Goal: Check status: Check status

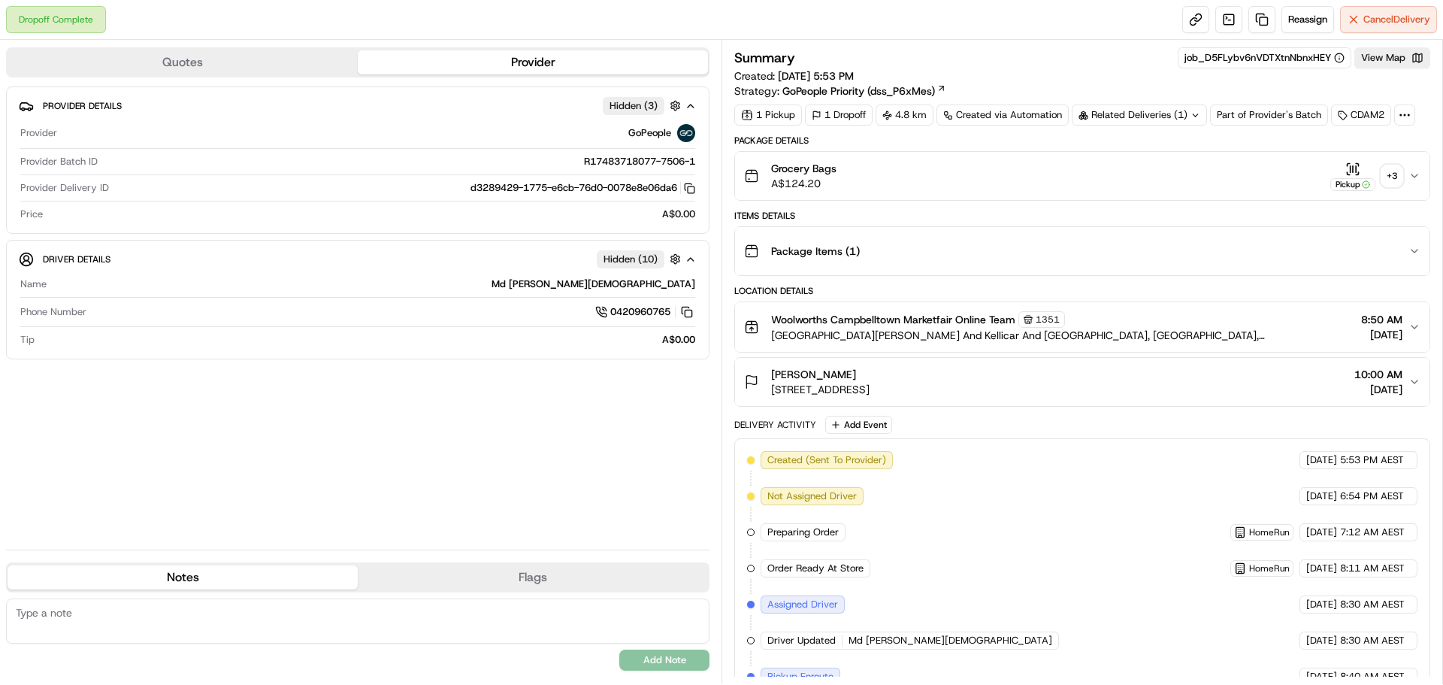
click at [1396, 180] on div "+ 3" at bounding box center [1391, 175] width 21 height 21
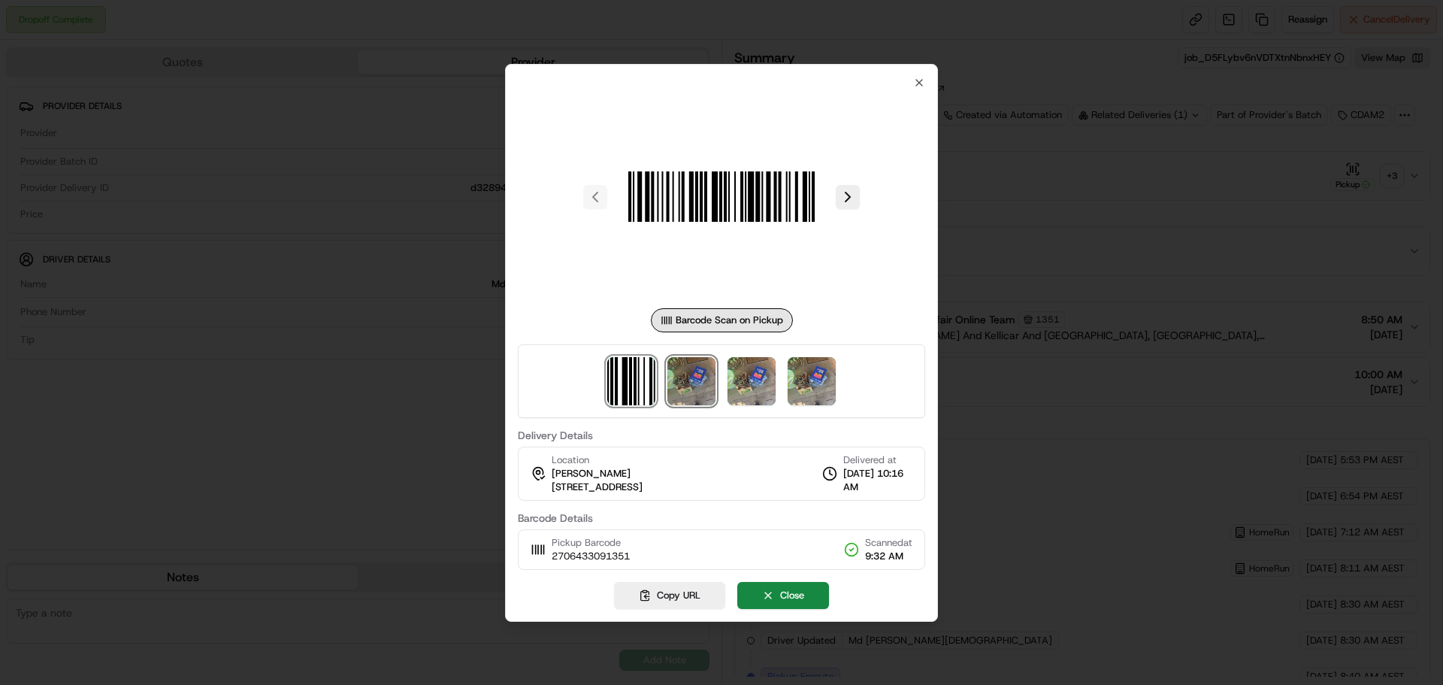
click at [704, 378] on img at bounding box center [691, 381] width 48 height 48
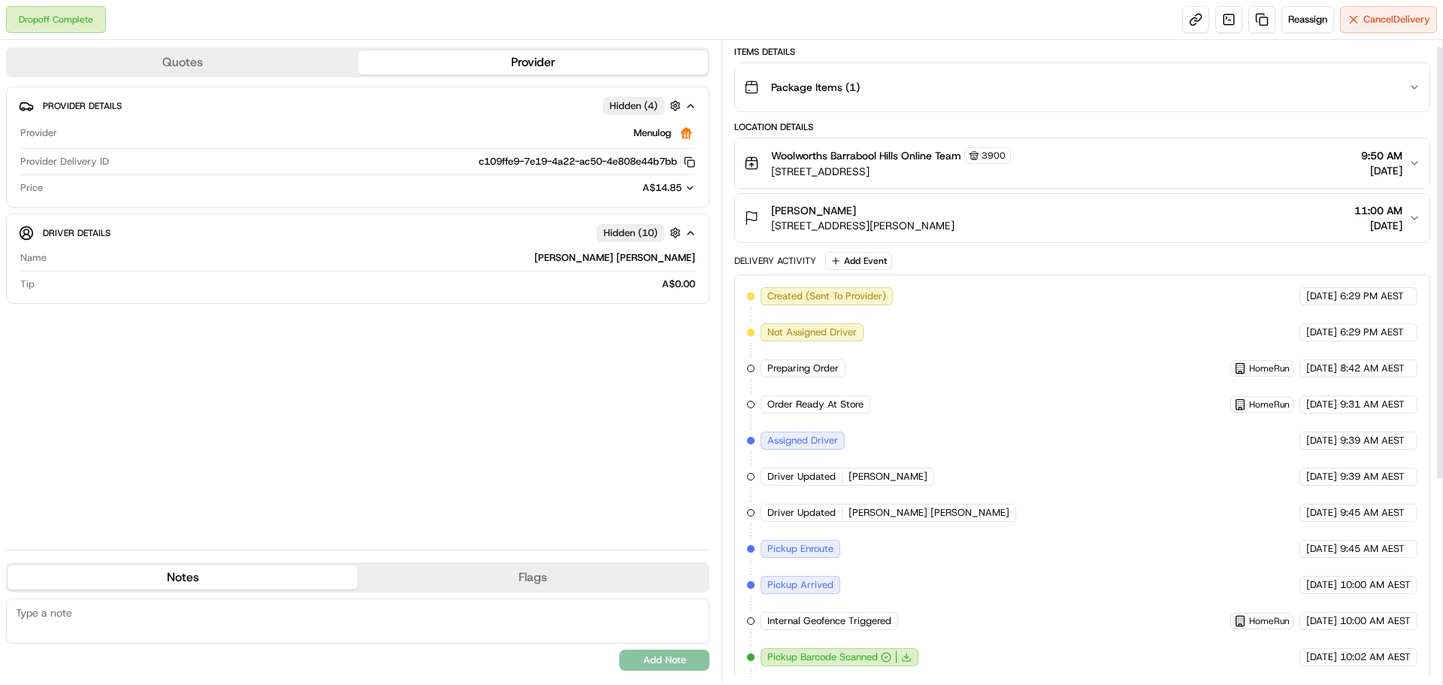
scroll to position [10, 0]
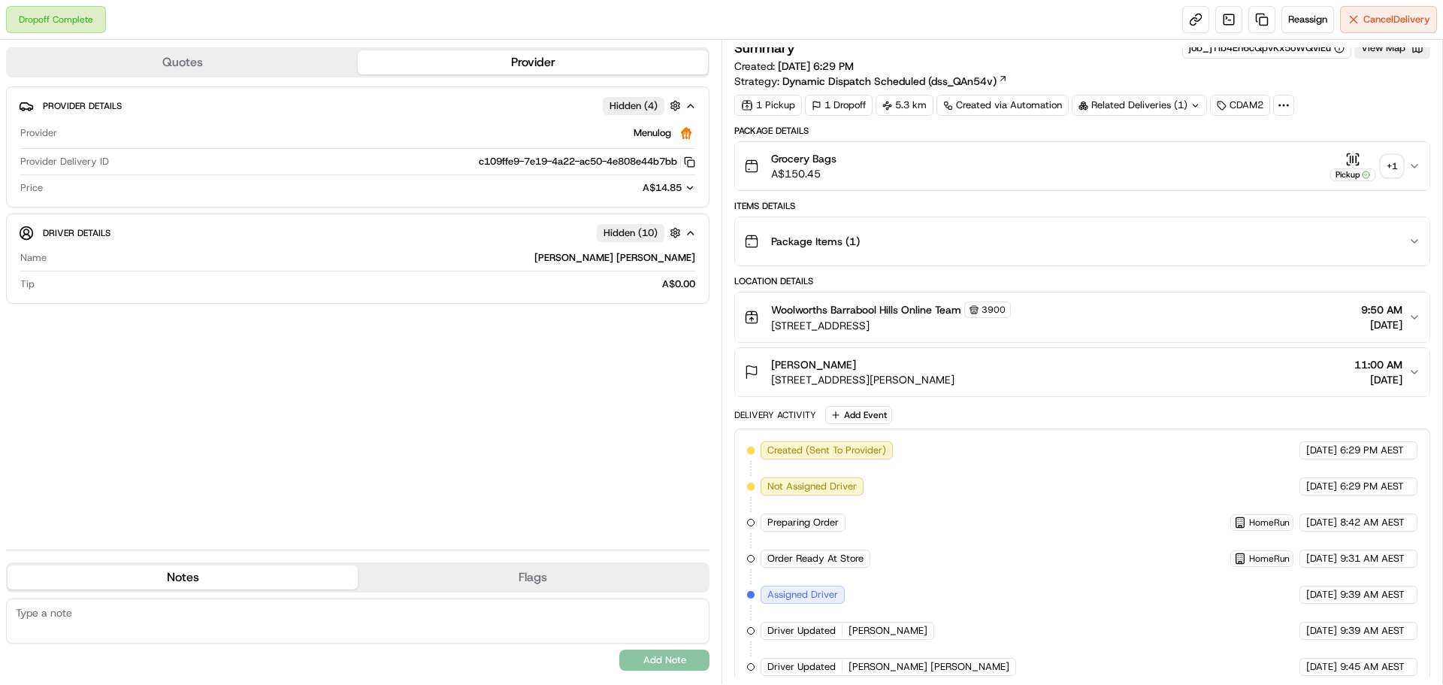
click at [1396, 165] on div "+ 1" at bounding box center [1391, 166] width 21 height 21
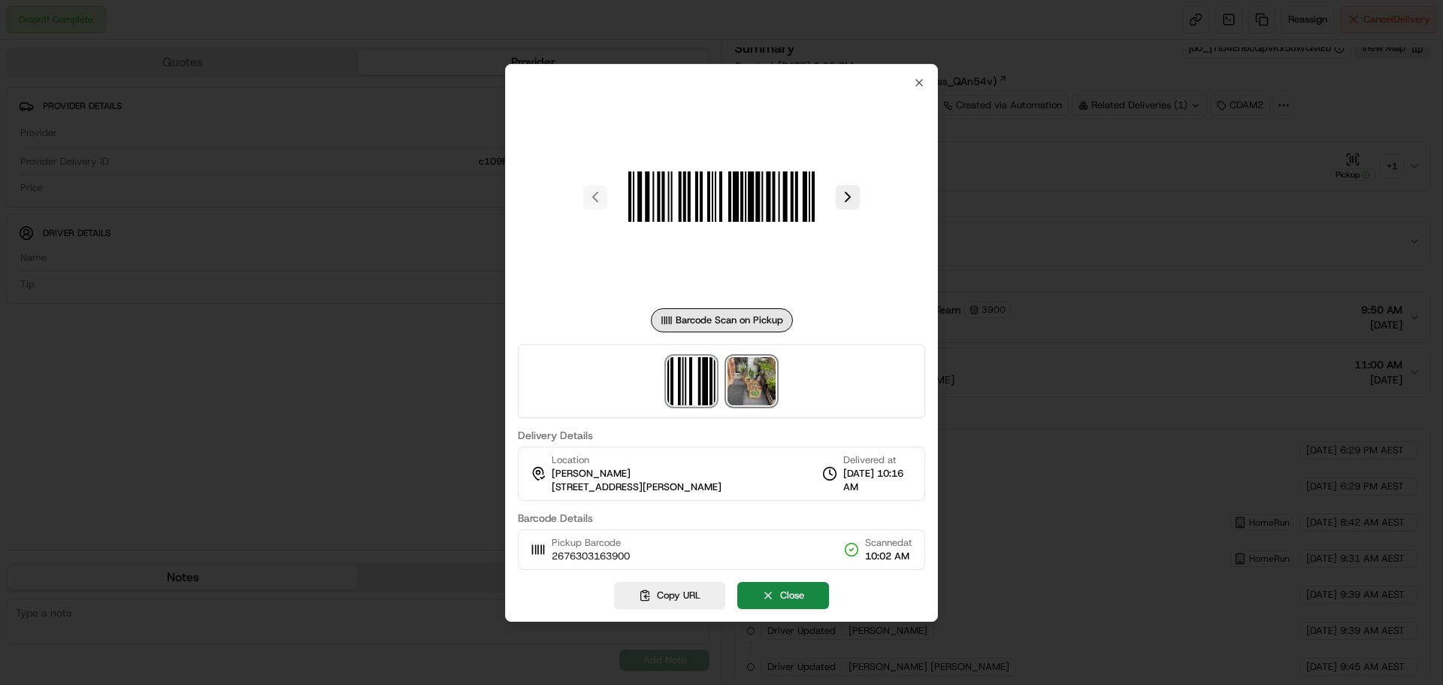
click at [735, 383] on img at bounding box center [752, 381] width 48 height 48
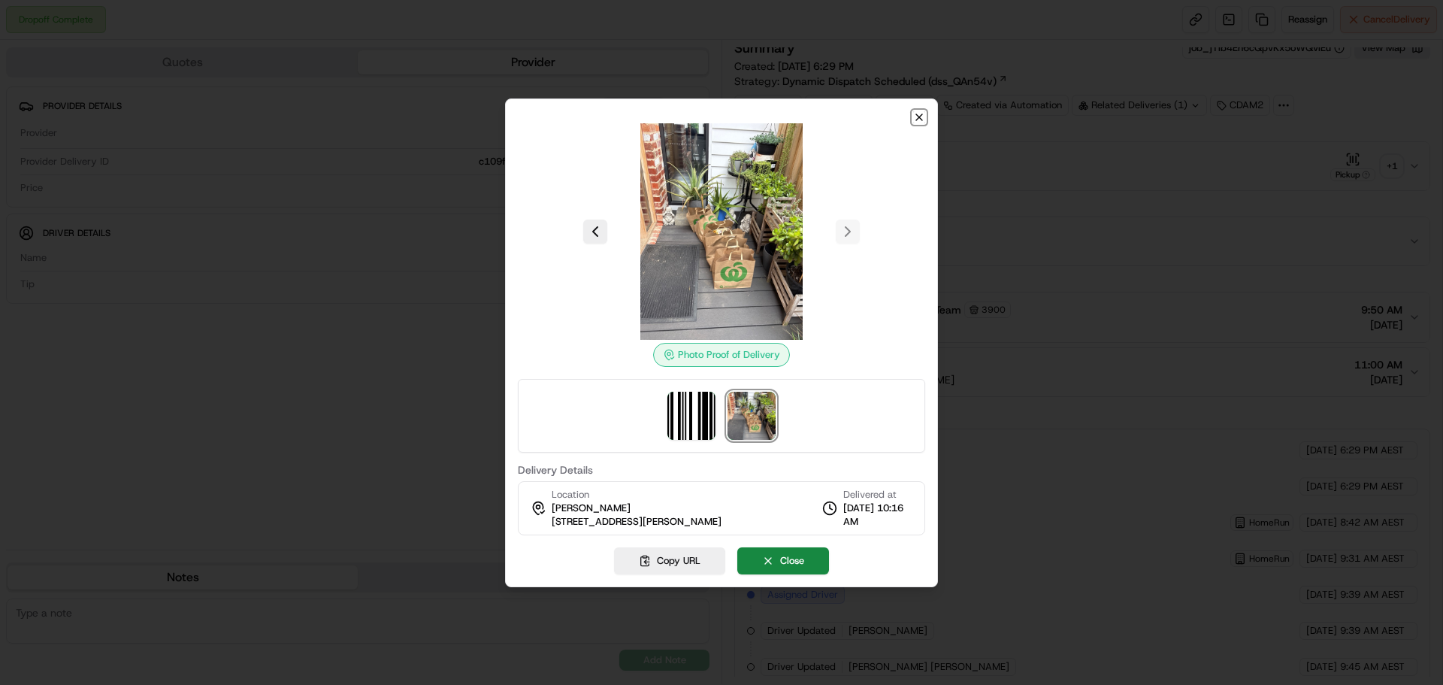
click at [921, 119] on icon "button" at bounding box center [919, 117] width 12 height 12
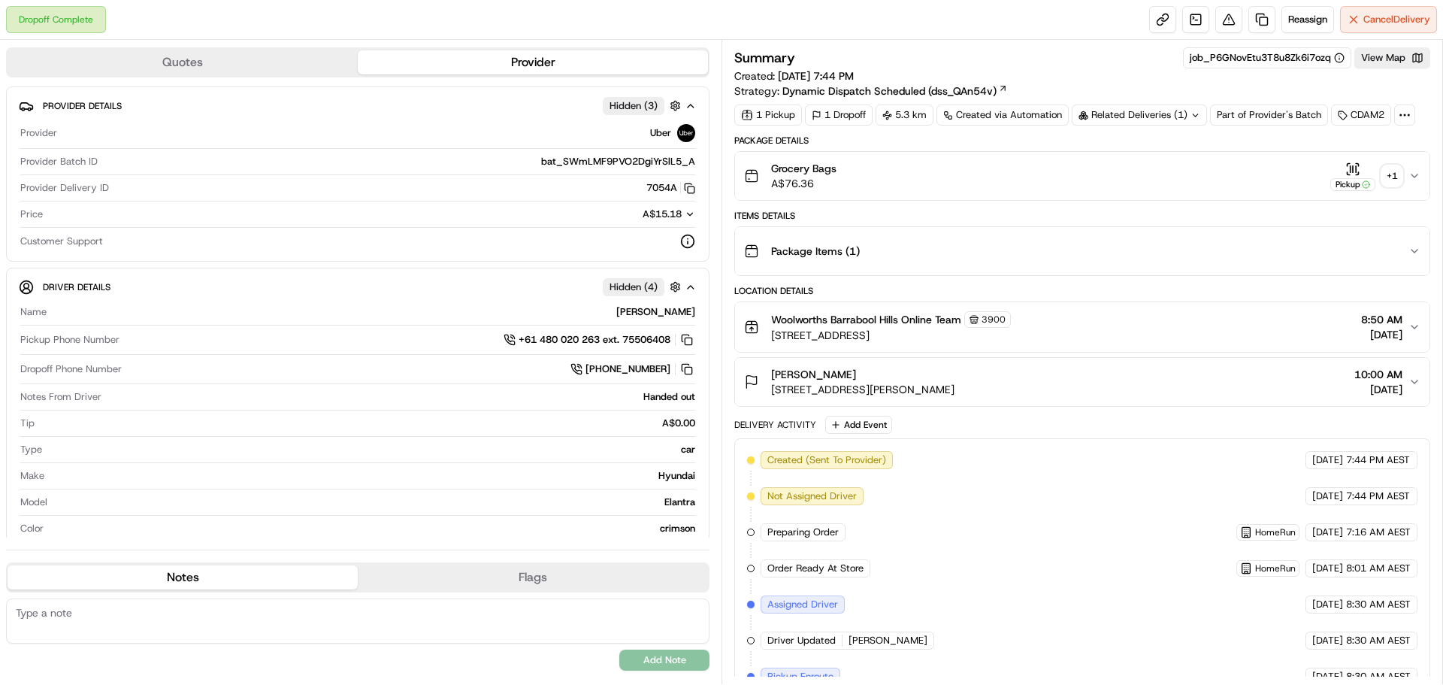
click at [1390, 172] on div "+ 1" at bounding box center [1391, 175] width 21 height 21
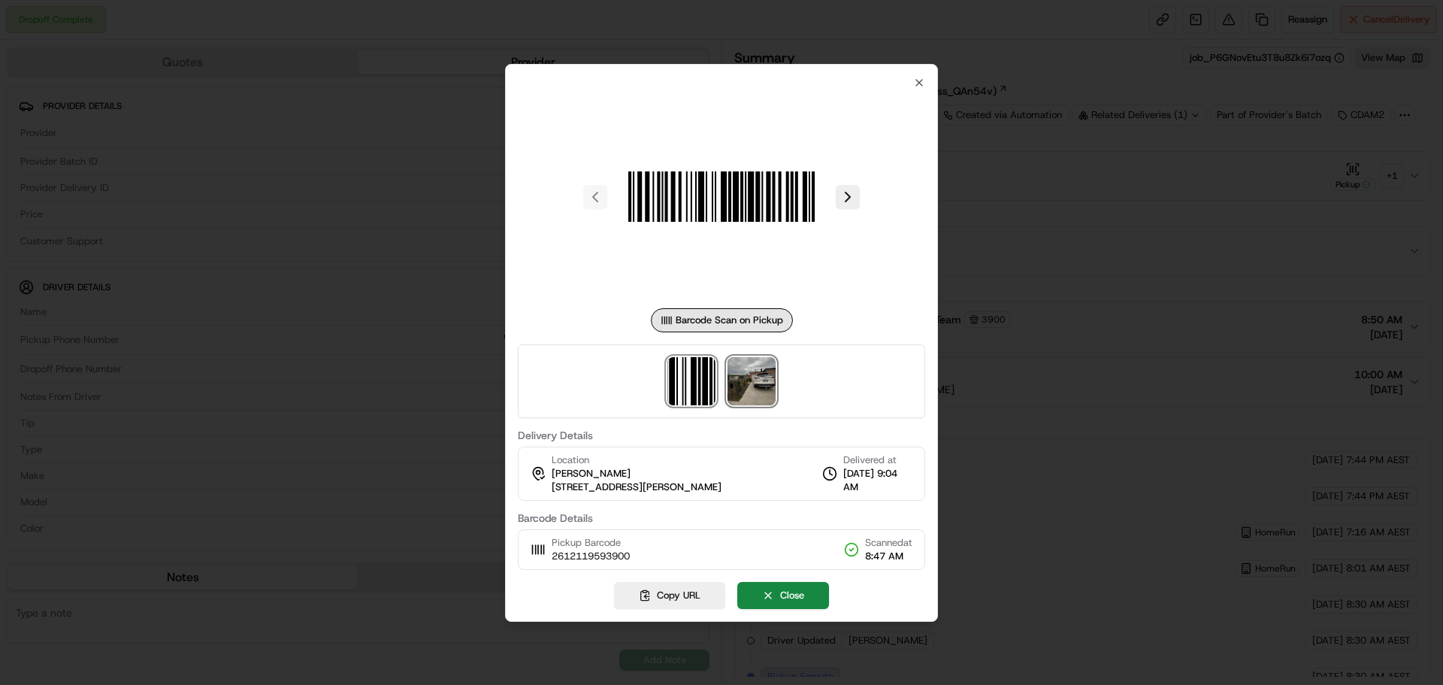
click at [751, 383] on img at bounding box center [752, 381] width 48 height 48
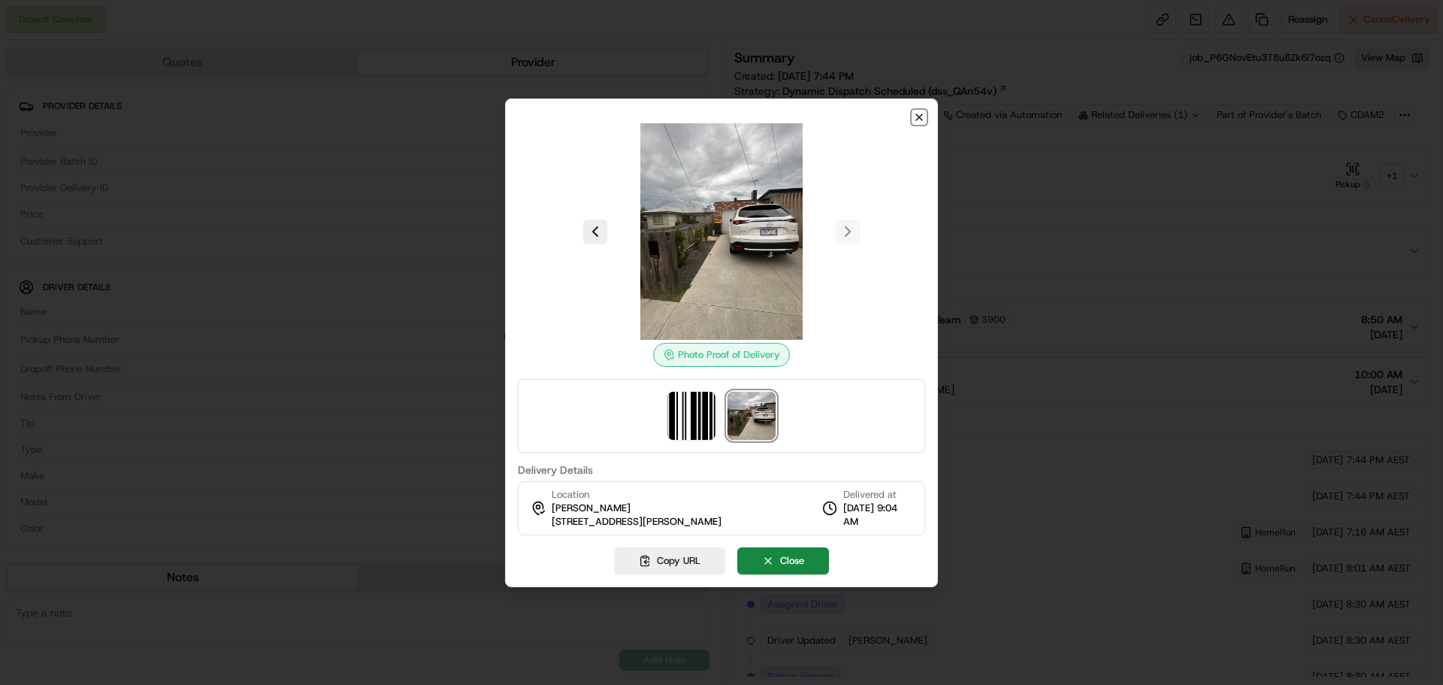
click at [917, 115] on icon "button" at bounding box center [919, 117] width 6 height 6
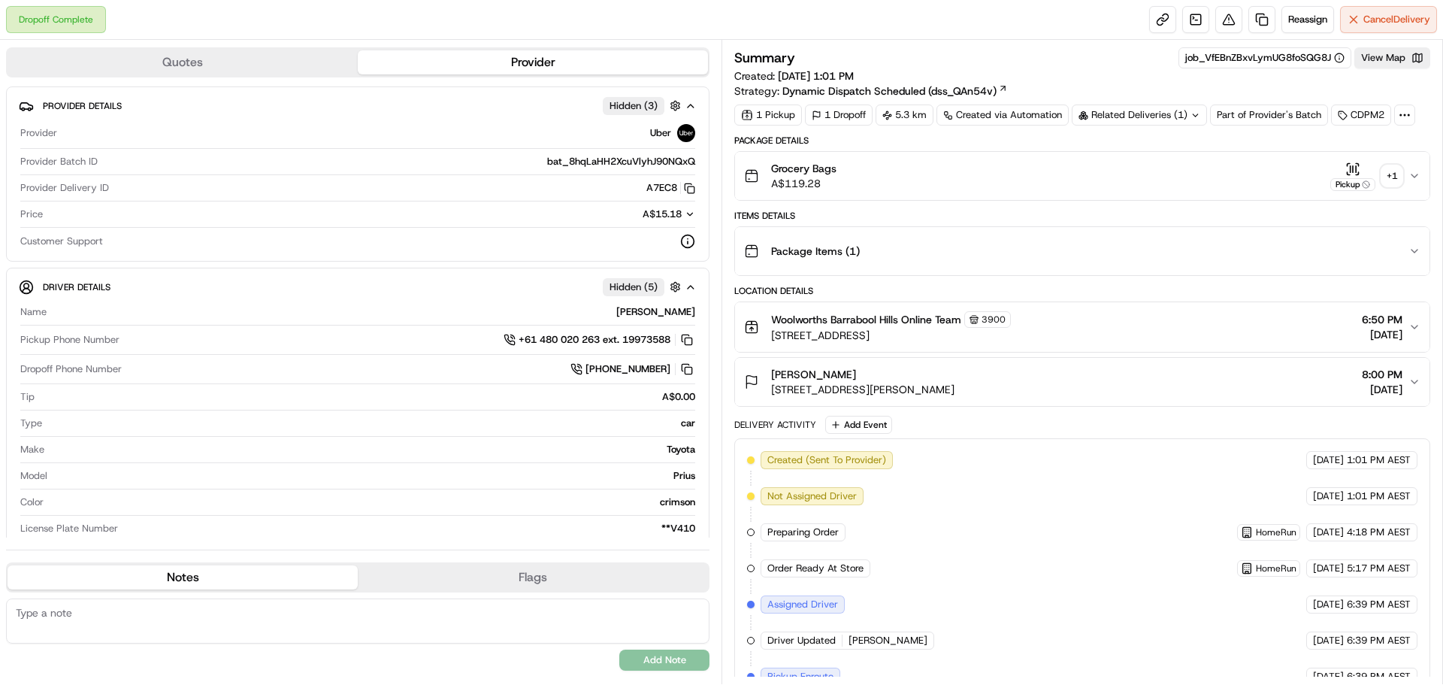
click at [1391, 180] on div "+ 1" at bounding box center [1391, 175] width 21 height 21
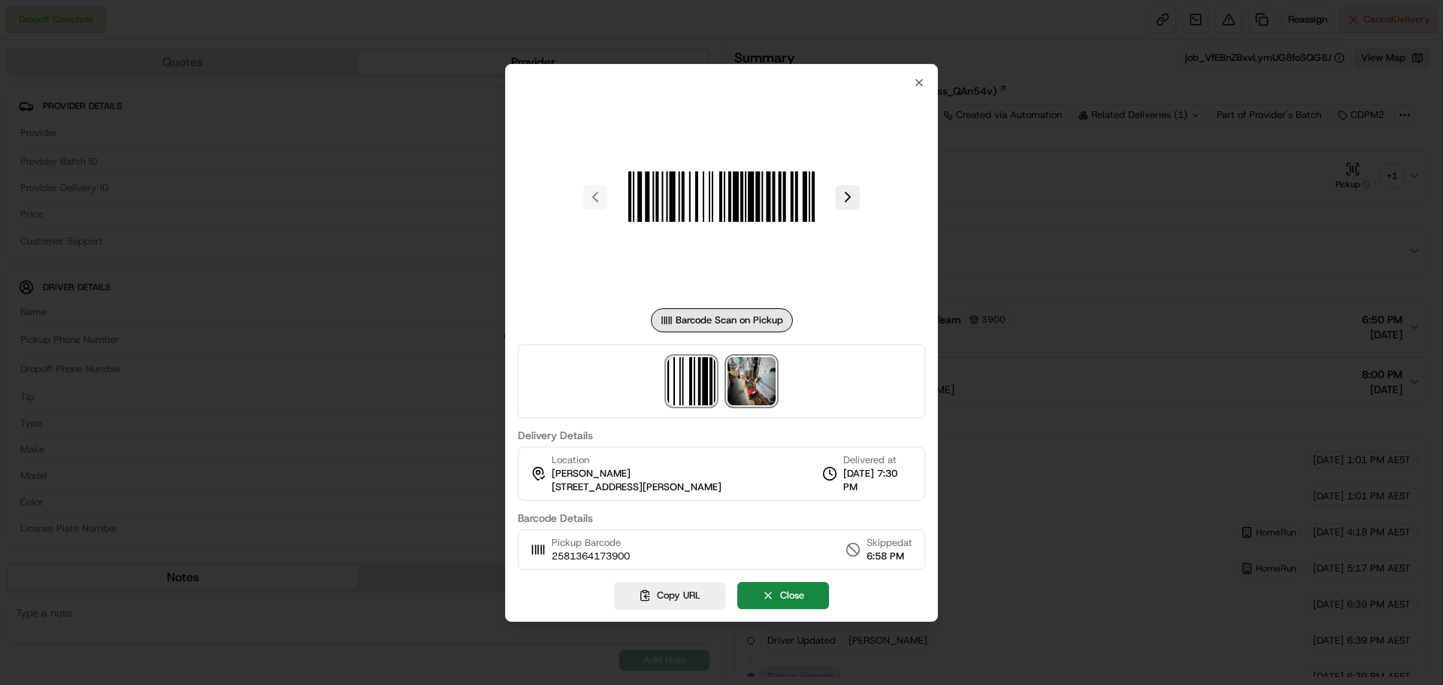
click at [755, 373] on img at bounding box center [752, 381] width 48 height 48
